Goal: Book appointment/travel/reservation

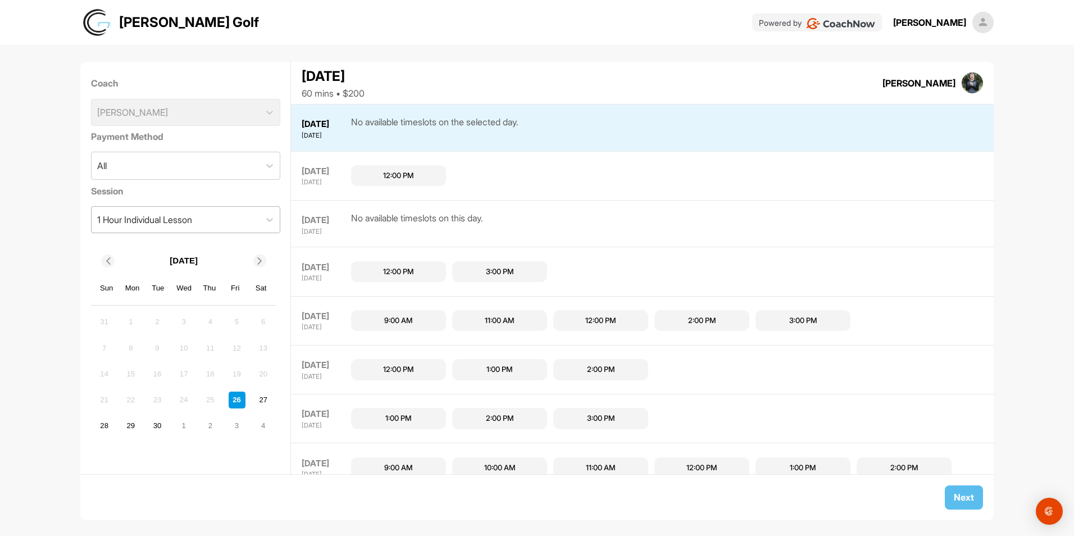
click at [238, 211] on div "1 Hour Individual Lesson" at bounding box center [176, 220] width 168 height 26
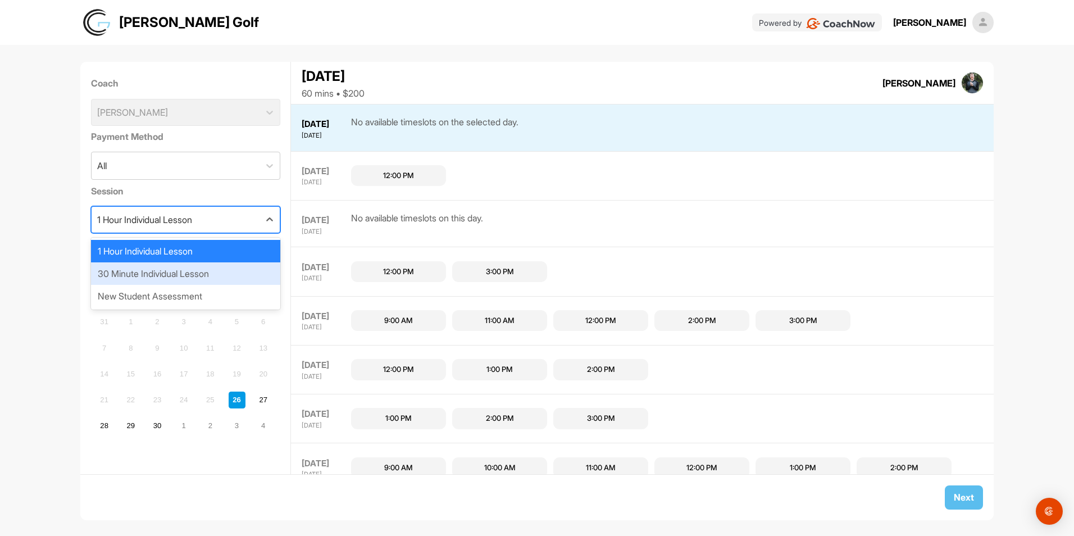
click at [158, 277] on div "30 Minute Individual Lesson" at bounding box center [185, 273] width 189 height 22
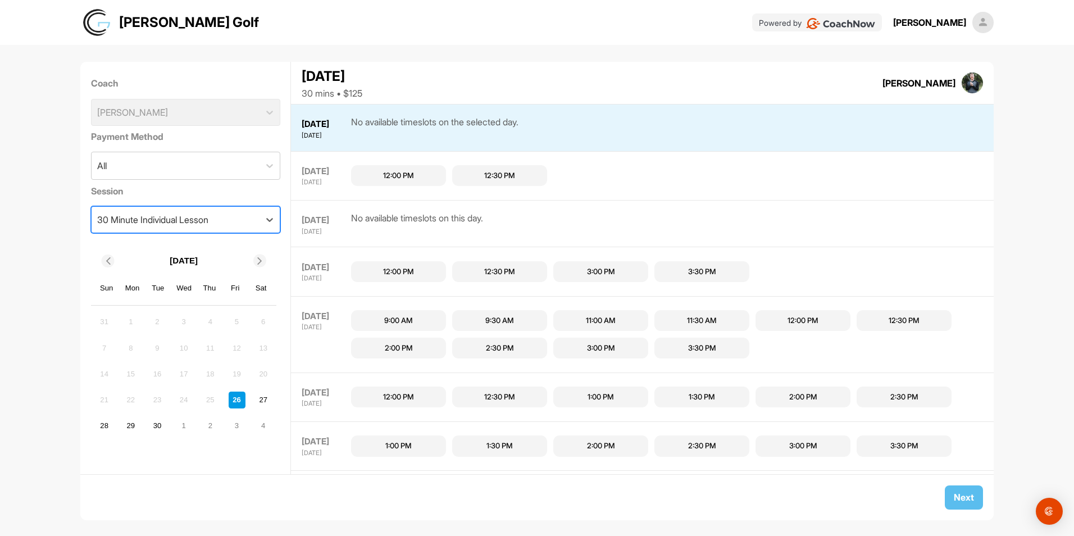
click at [257, 111] on div "Coach [PERSON_NAME]" at bounding box center [185, 100] width 189 height 57
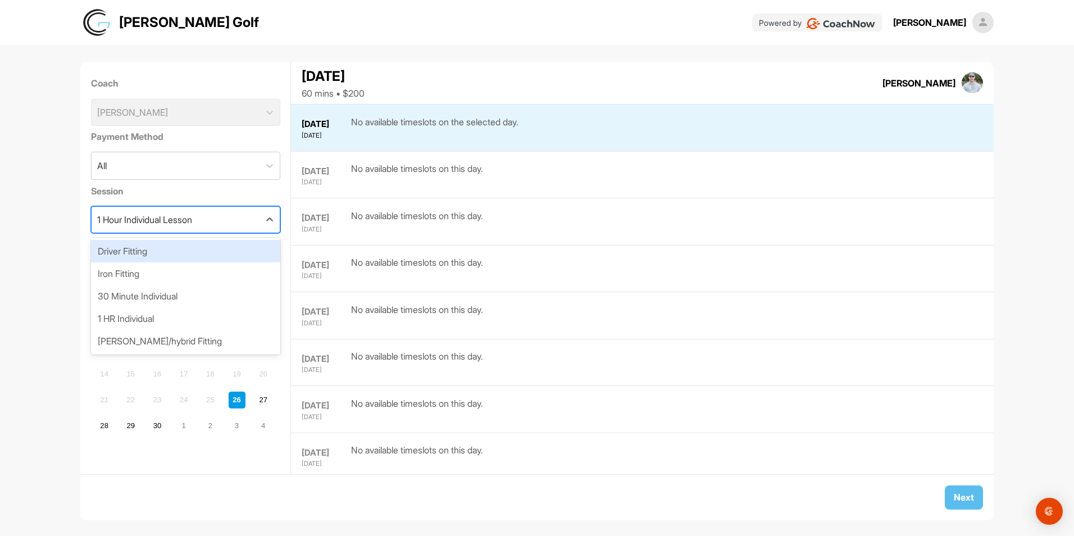
click at [157, 224] on div "1 Hour Individual Lesson" at bounding box center [144, 219] width 95 height 13
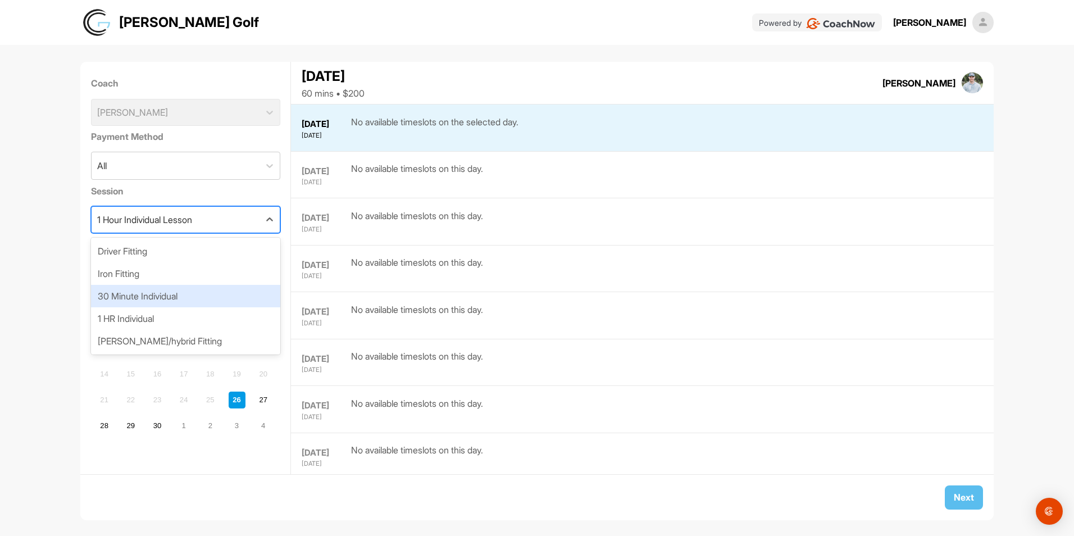
click at [147, 295] on div "30 Minute Individual" at bounding box center [185, 296] width 189 height 22
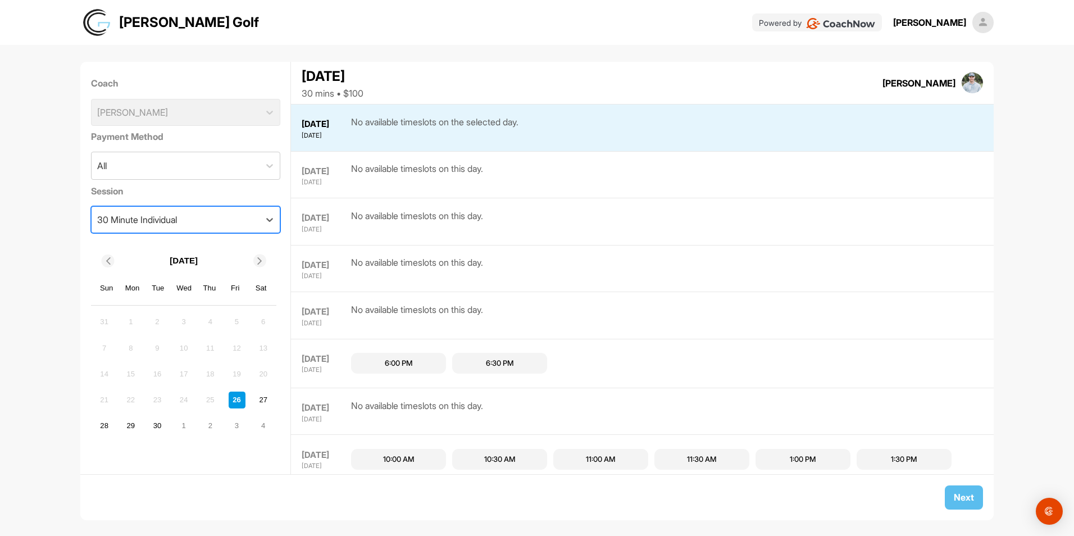
click at [168, 224] on div "30 Minute Individual" at bounding box center [137, 219] width 80 height 13
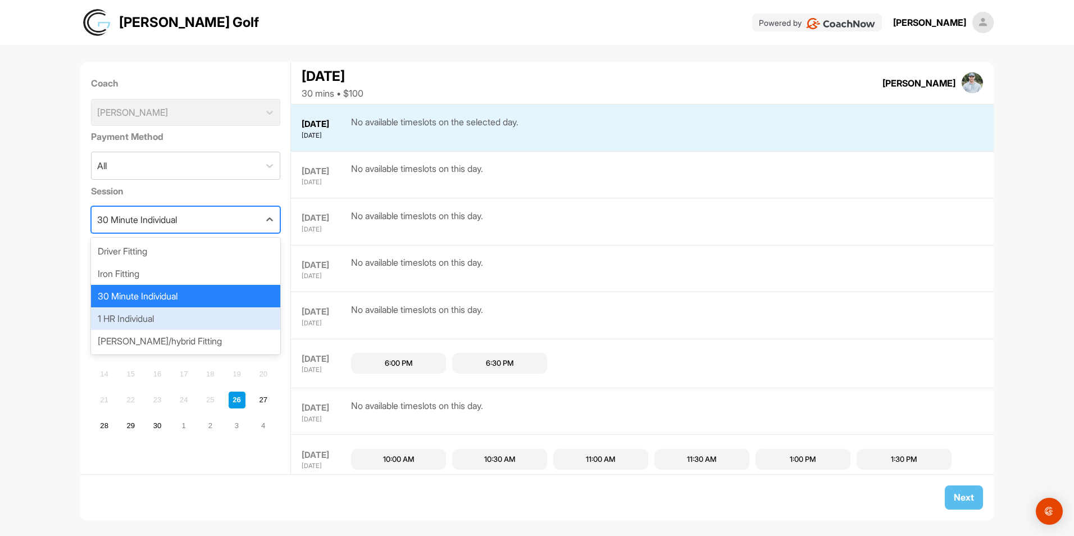
click at [146, 322] on div "1 HR Individual" at bounding box center [185, 318] width 189 height 22
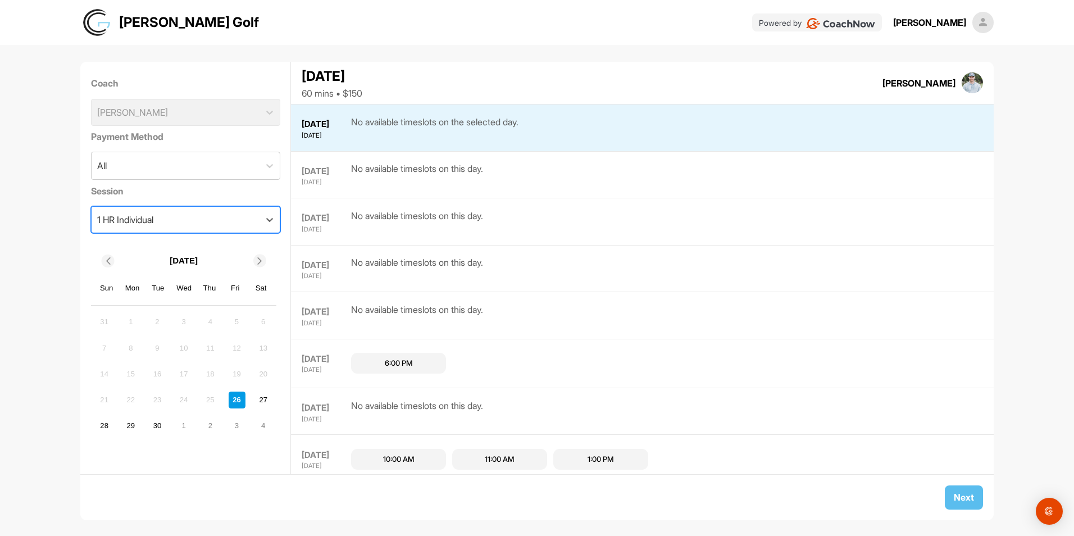
click at [183, 227] on div "1 HR Individual" at bounding box center [176, 220] width 168 height 26
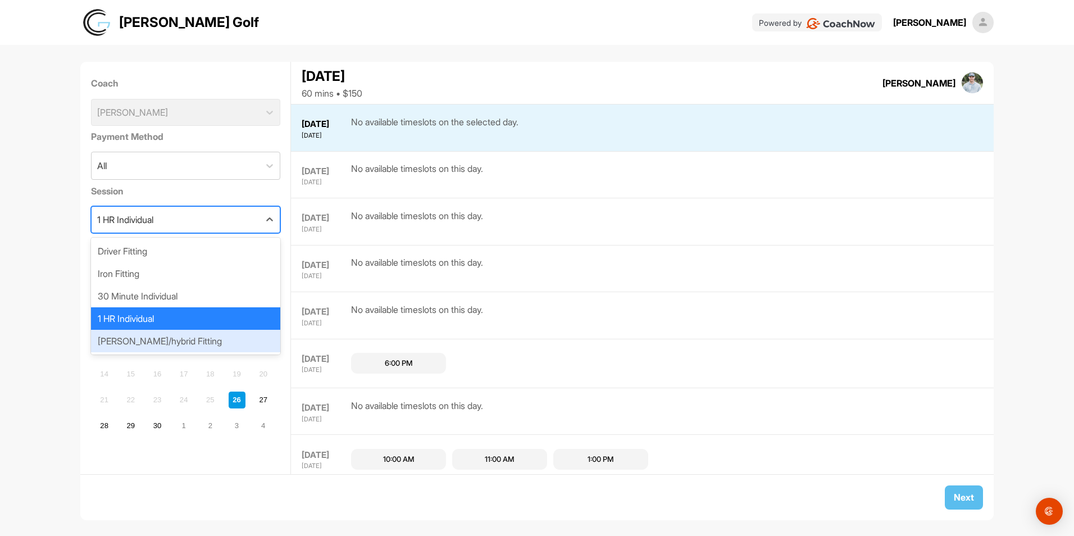
click at [146, 342] on div "Woods/hybrid Fitting" at bounding box center [185, 341] width 189 height 22
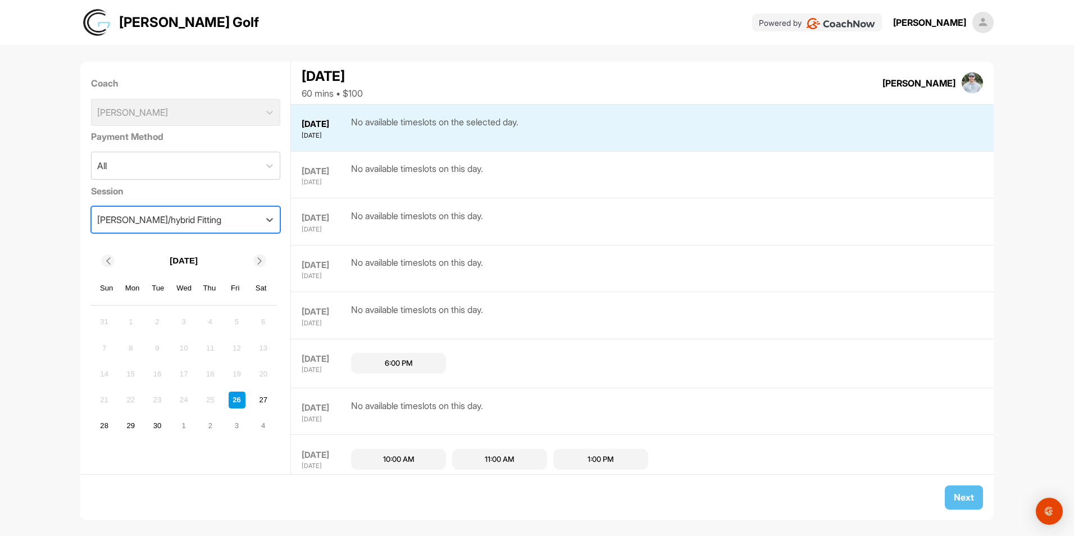
click at [197, 230] on div "Woods/hybrid Fitting" at bounding box center [176, 220] width 168 height 26
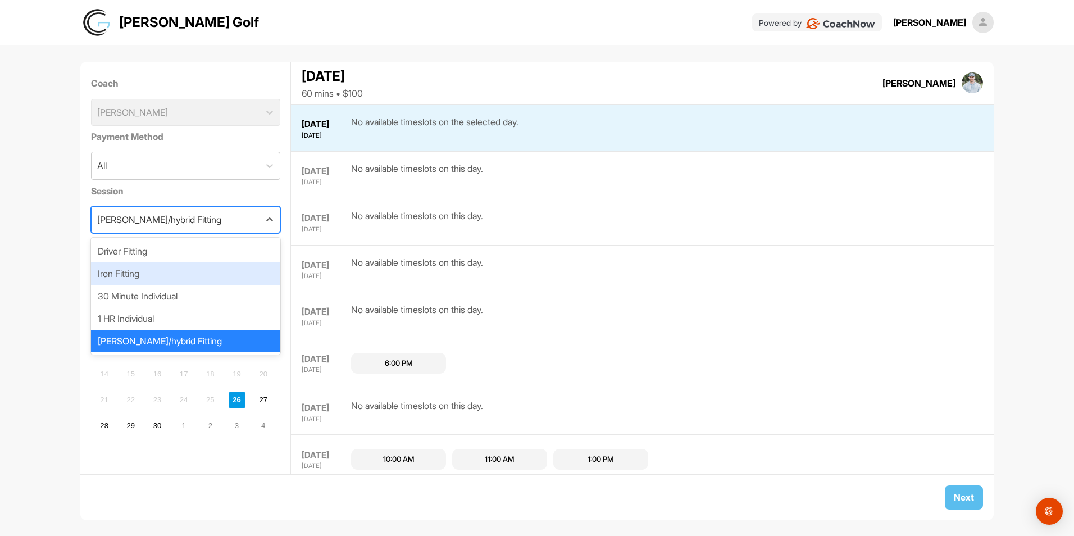
click at [154, 279] on div "Iron Fitting" at bounding box center [185, 273] width 189 height 22
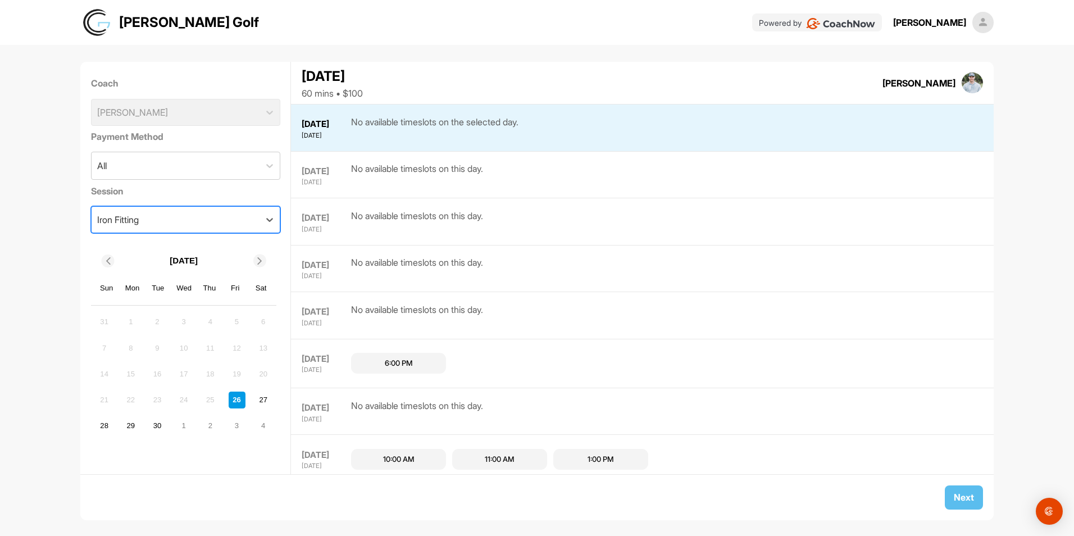
click at [204, 218] on div "Iron Fitting" at bounding box center [176, 220] width 168 height 26
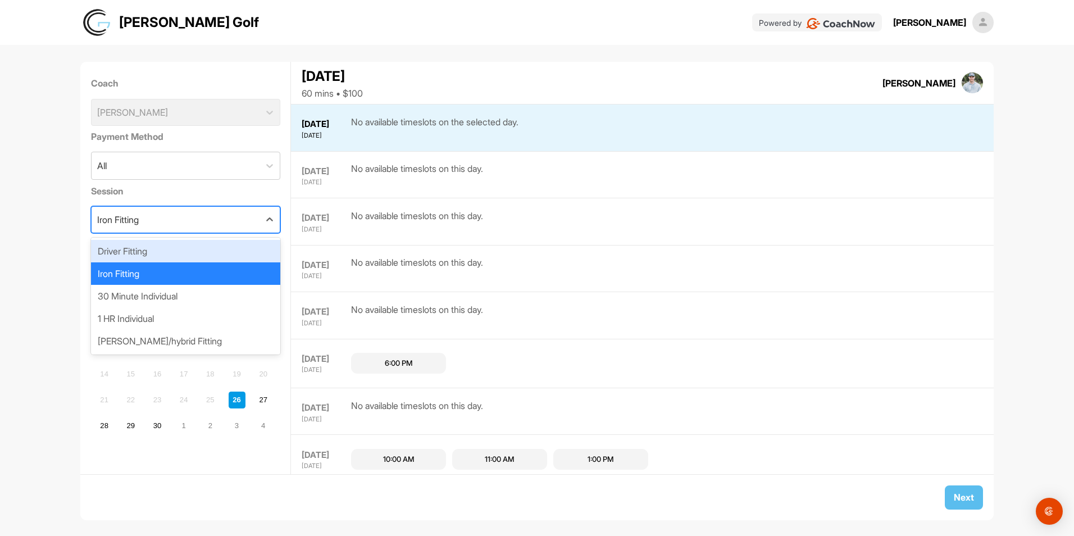
click at [159, 249] on div "Driver Fitting" at bounding box center [185, 251] width 189 height 22
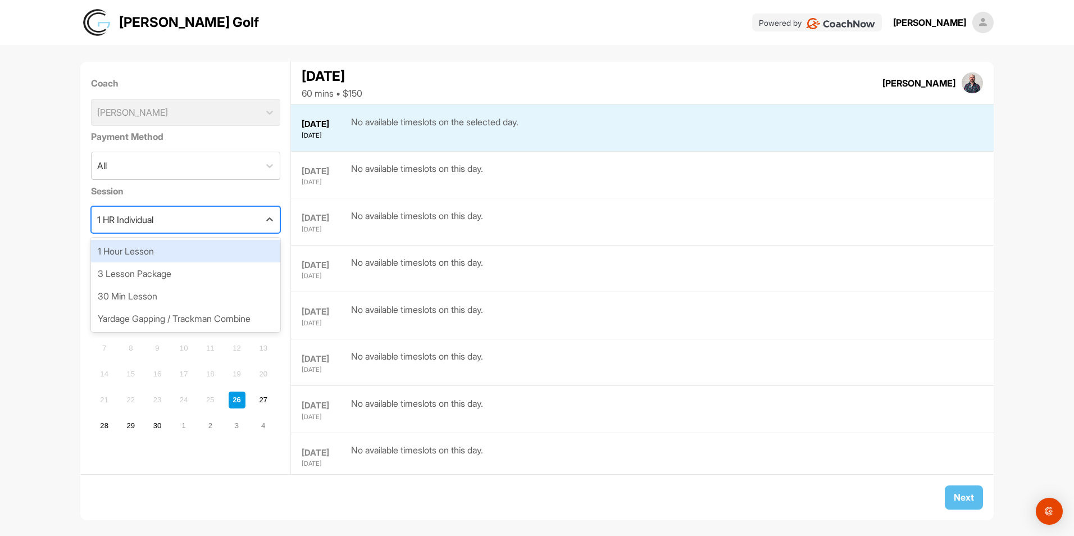
click at [152, 220] on div "1 HR Individual" at bounding box center [125, 219] width 56 height 13
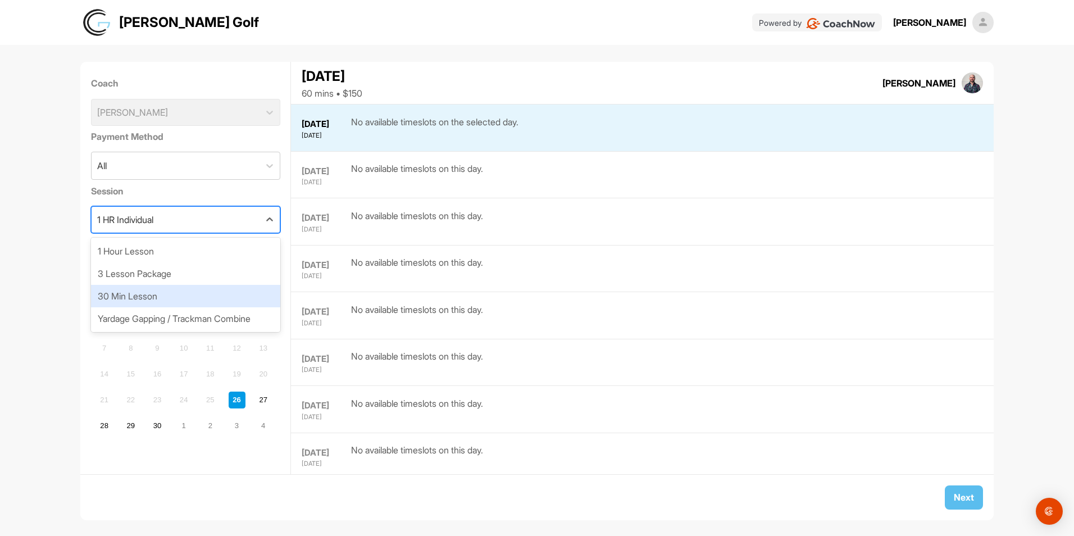
click at [140, 299] on div "30 Min Lesson" at bounding box center [185, 296] width 189 height 22
